Goal: Navigation & Orientation: Find specific page/section

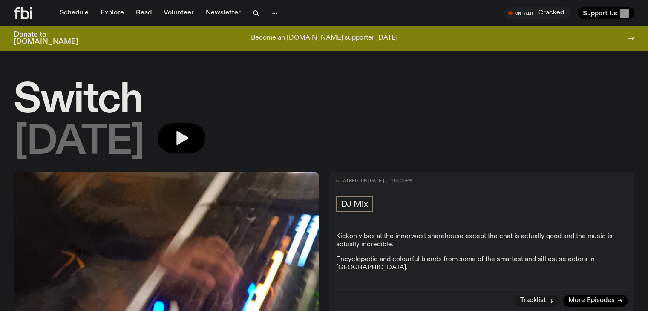
scroll to position [1058, 0]
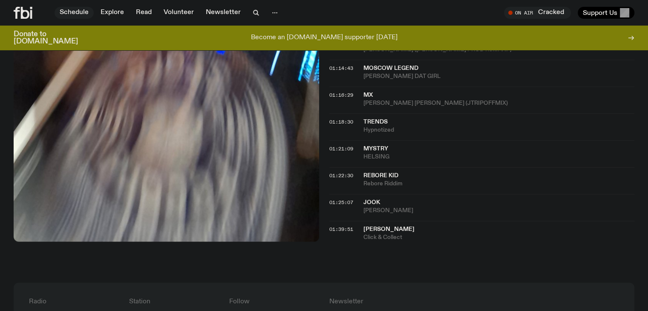
click at [77, 12] on link "Schedule" at bounding box center [73, 13] width 39 height 12
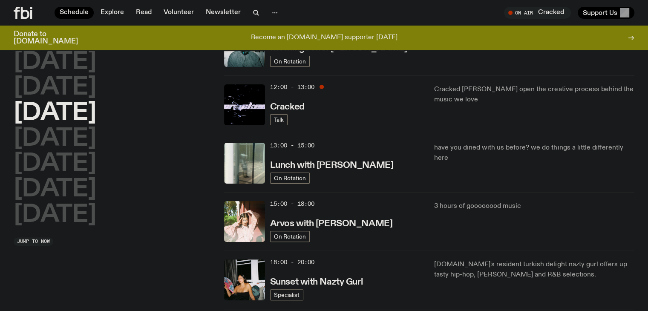
scroll to position [176, 0]
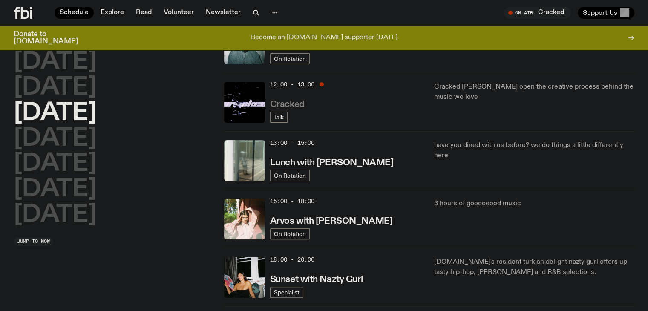
click at [282, 100] on h3 "Cracked" at bounding box center [287, 104] width 34 height 9
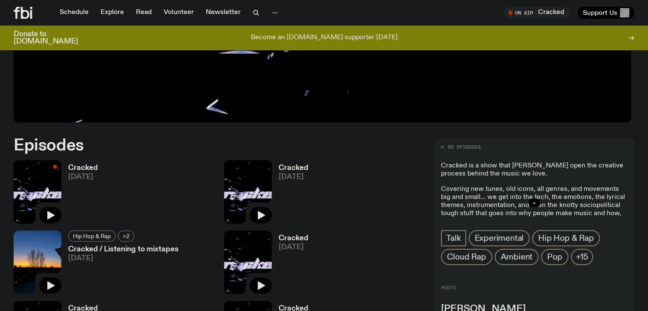
scroll to position [353, 0]
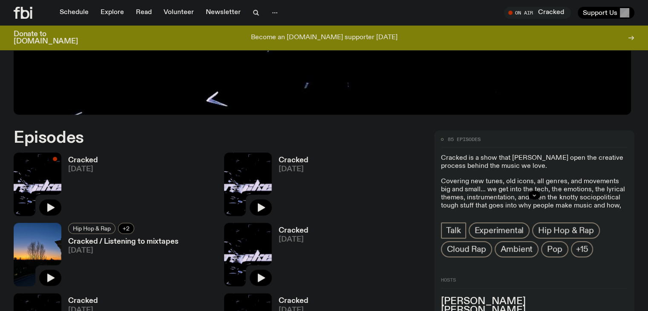
click at [134, 223] on button "+2" at bounding box center [126, 228] width 16 height 11
click at [196, 238] on h3 "Cracked / Listening to mixtapes" at bounding box center [132, 241] width 128 height 7
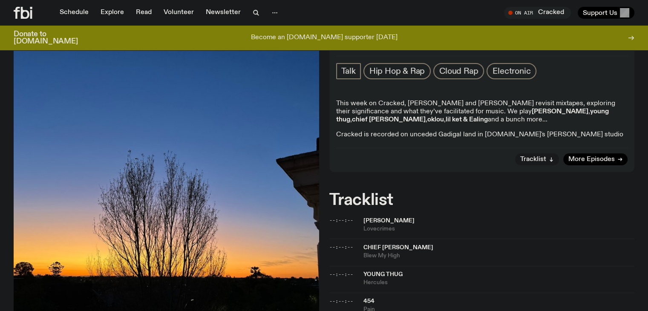
scroll to position [126, 0]
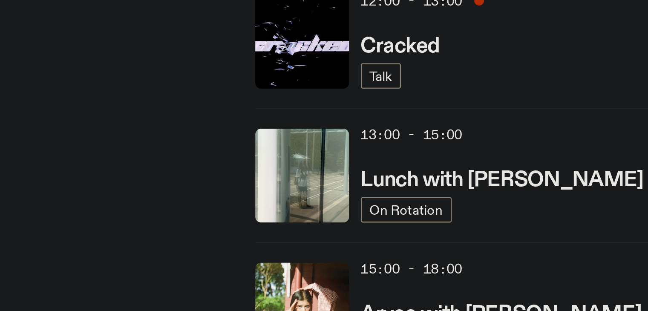
scroll to position [162, 0]
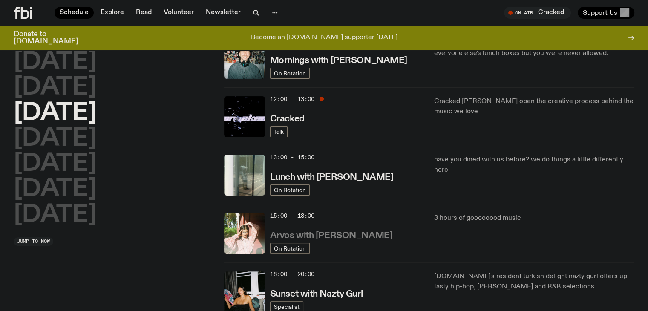
click at [315, 231] on h3 "Arvos with [PERSON_NAME]" at bounding box center [331, 235] width 122 height 9
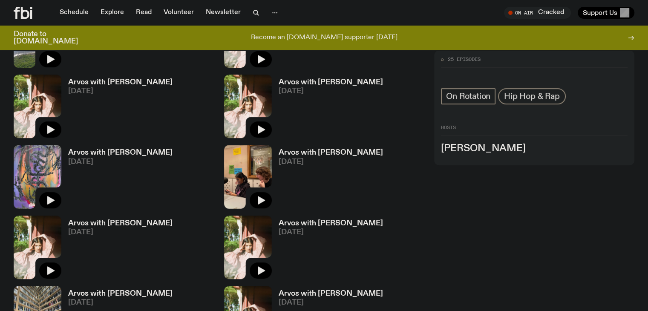
scroll to position [428, 0]
